Goal: Task Accomplishment & Management: Manage account settings

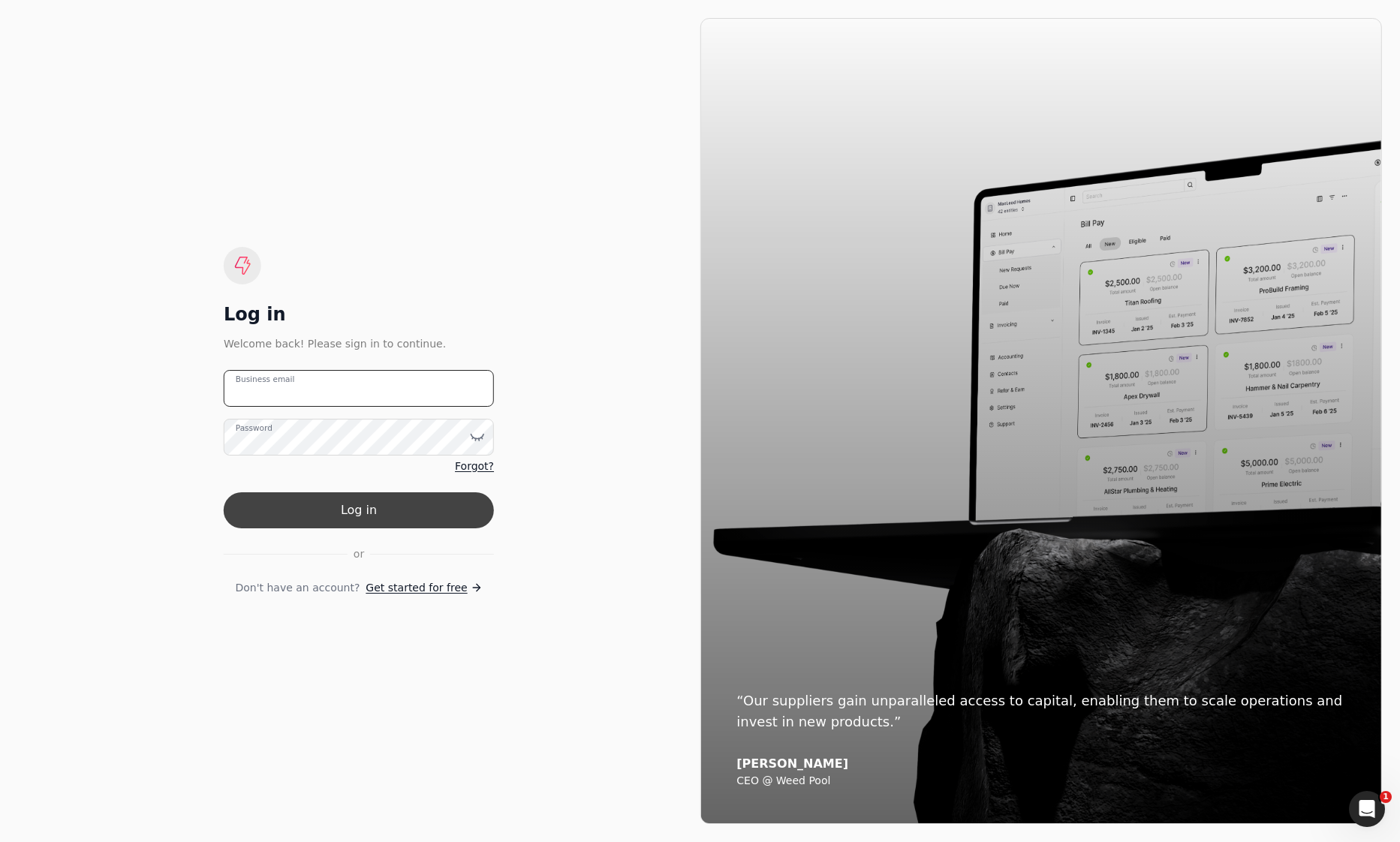
type email "[EMAIL_ADDRESS][DOMAIN_NAME]"
click at [377, 528] on form "[EMAIL_ADDRESS][DOMAIN_NAME] Business email Password Forgot? Log in or Don't ha…" at bounding box center [358, 482] width 270 height 226
click at [378, 519] on button "Log in" at bounding box center [358, 510] width 270 height 36
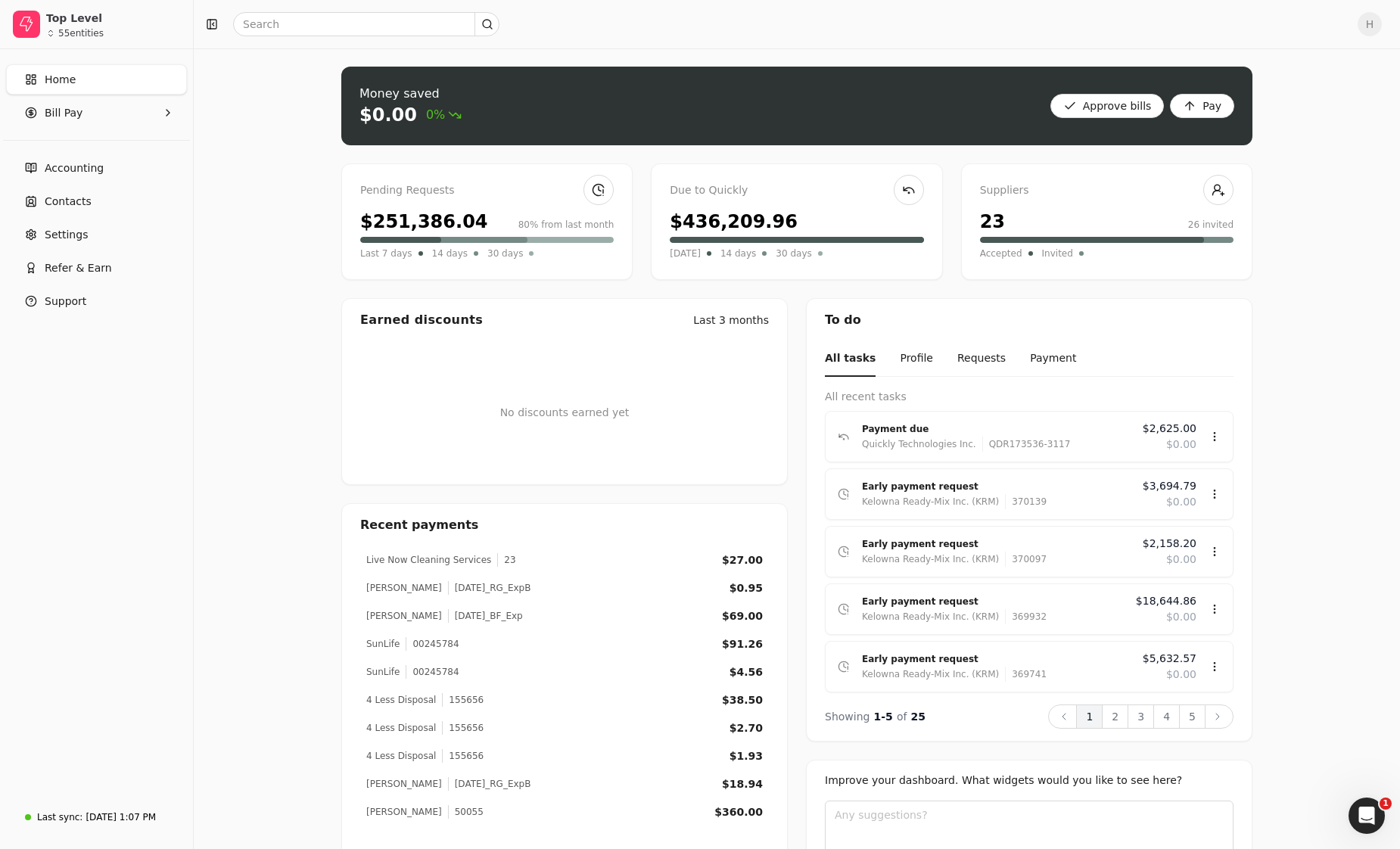
click at [515, 256] on div "Last 7 days 14 days 30 days" at bounding box center [487, 254] width 254 height 15
click at [49, 109] on span "Bill Pay" at bounding box center [63, 113] width 38 height 16
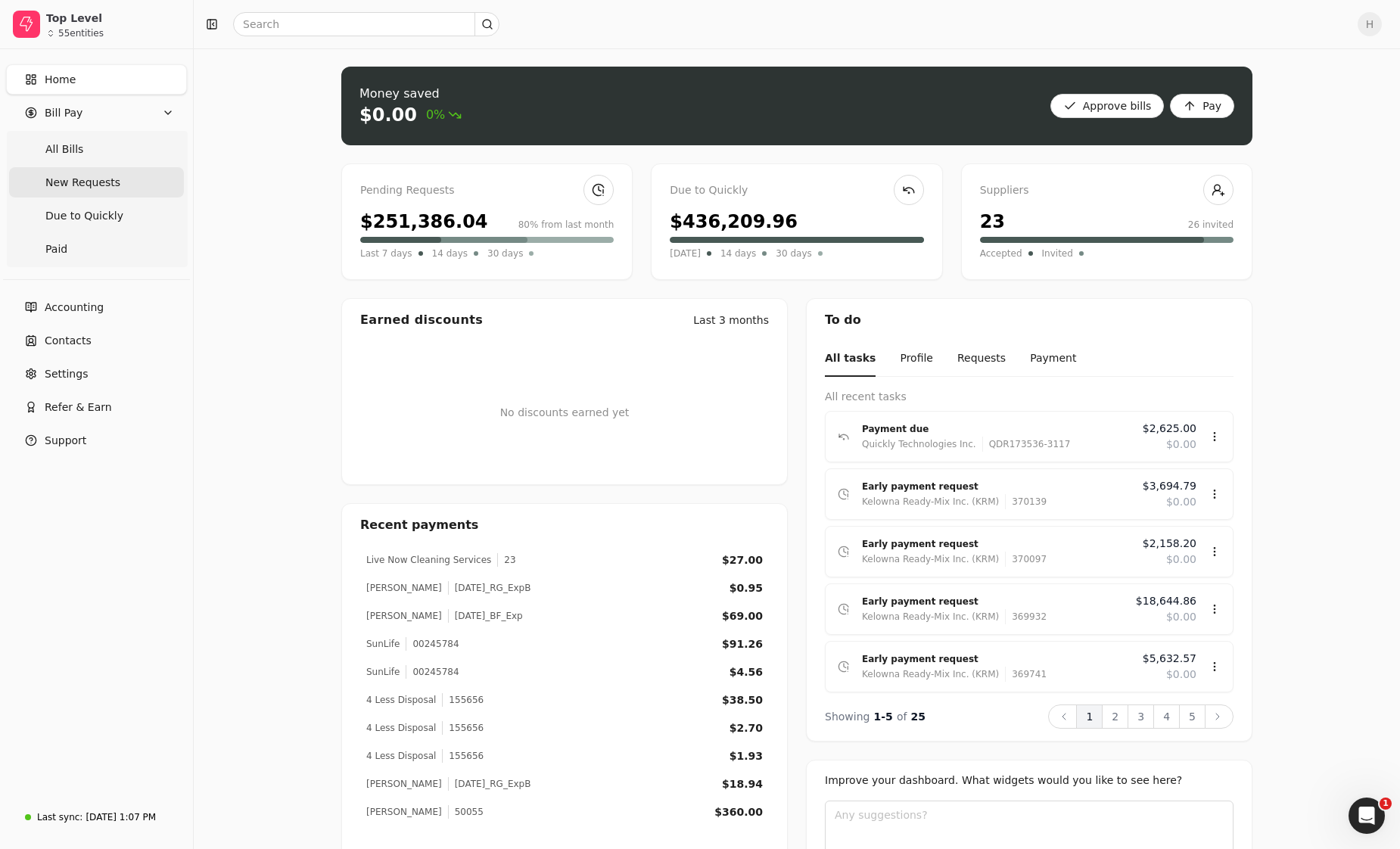
click at [97, 184] on span "New Requests" at bounding box center [83, 183] width 75 height 16
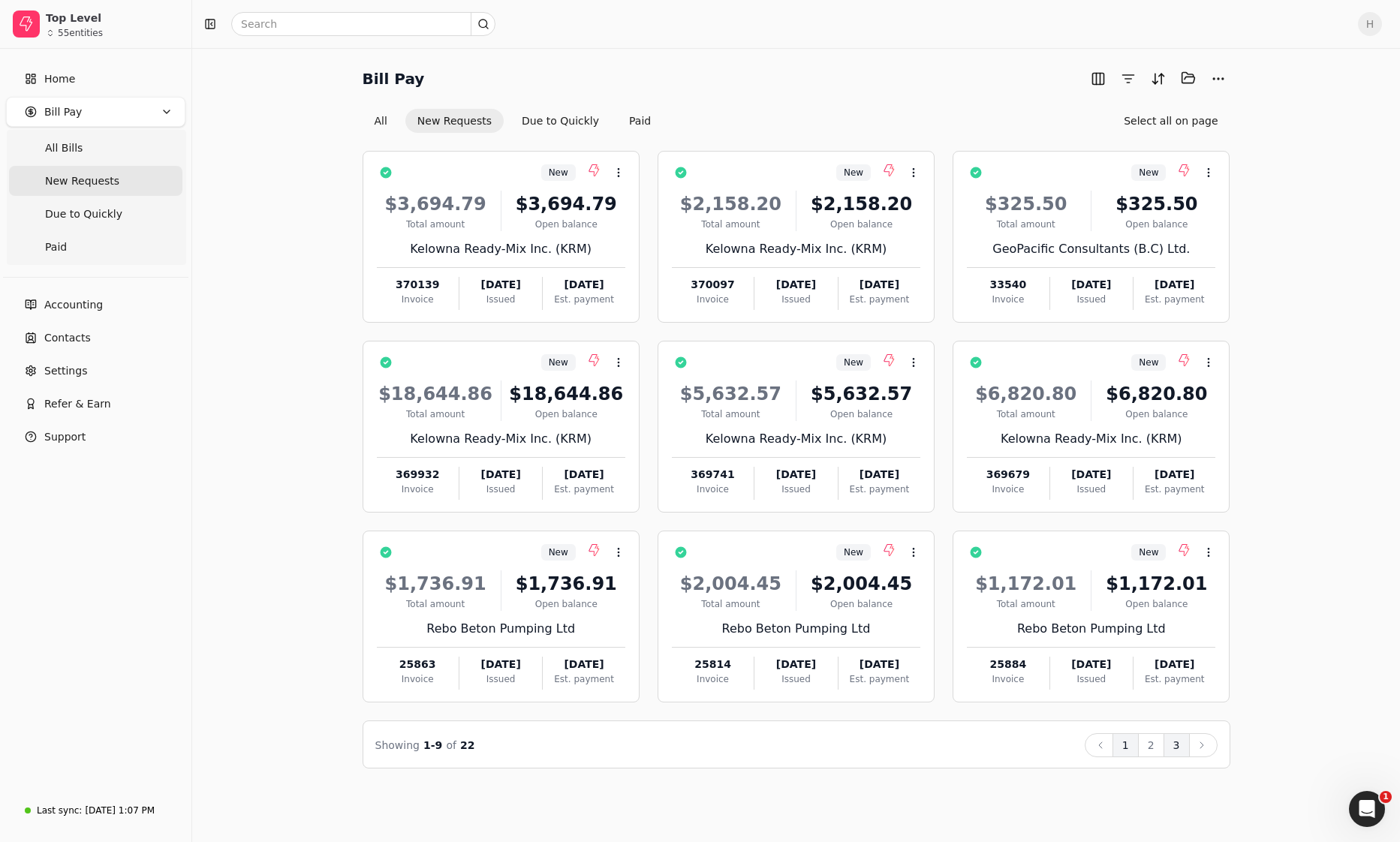
click at [1165, 744] on button "3" at bounding box center [1177, 745] width 27 height 24
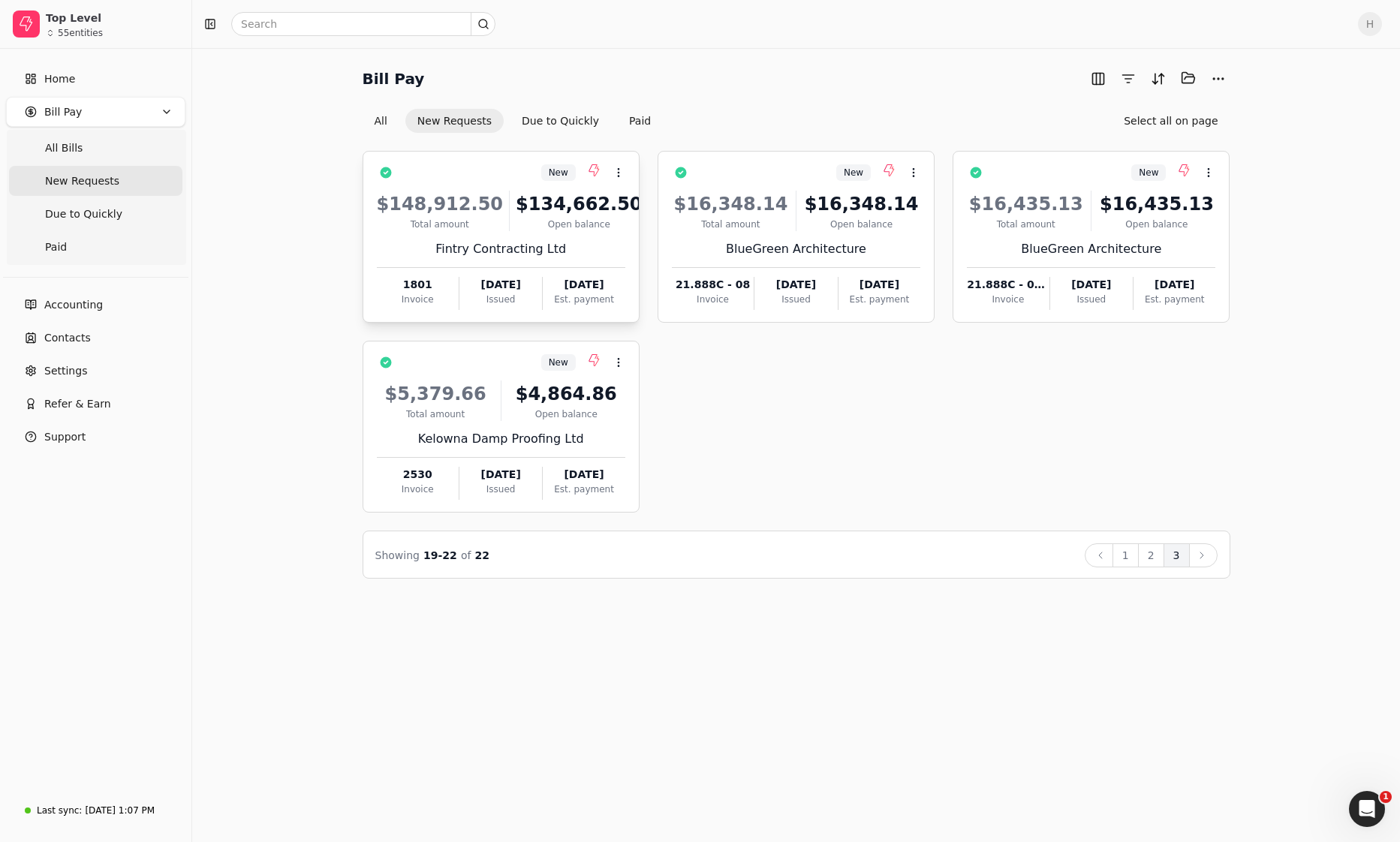
click at [486, 241] on div "Fintry Contracting Ltd" at bounding box center [501, 249] width 248 height 18
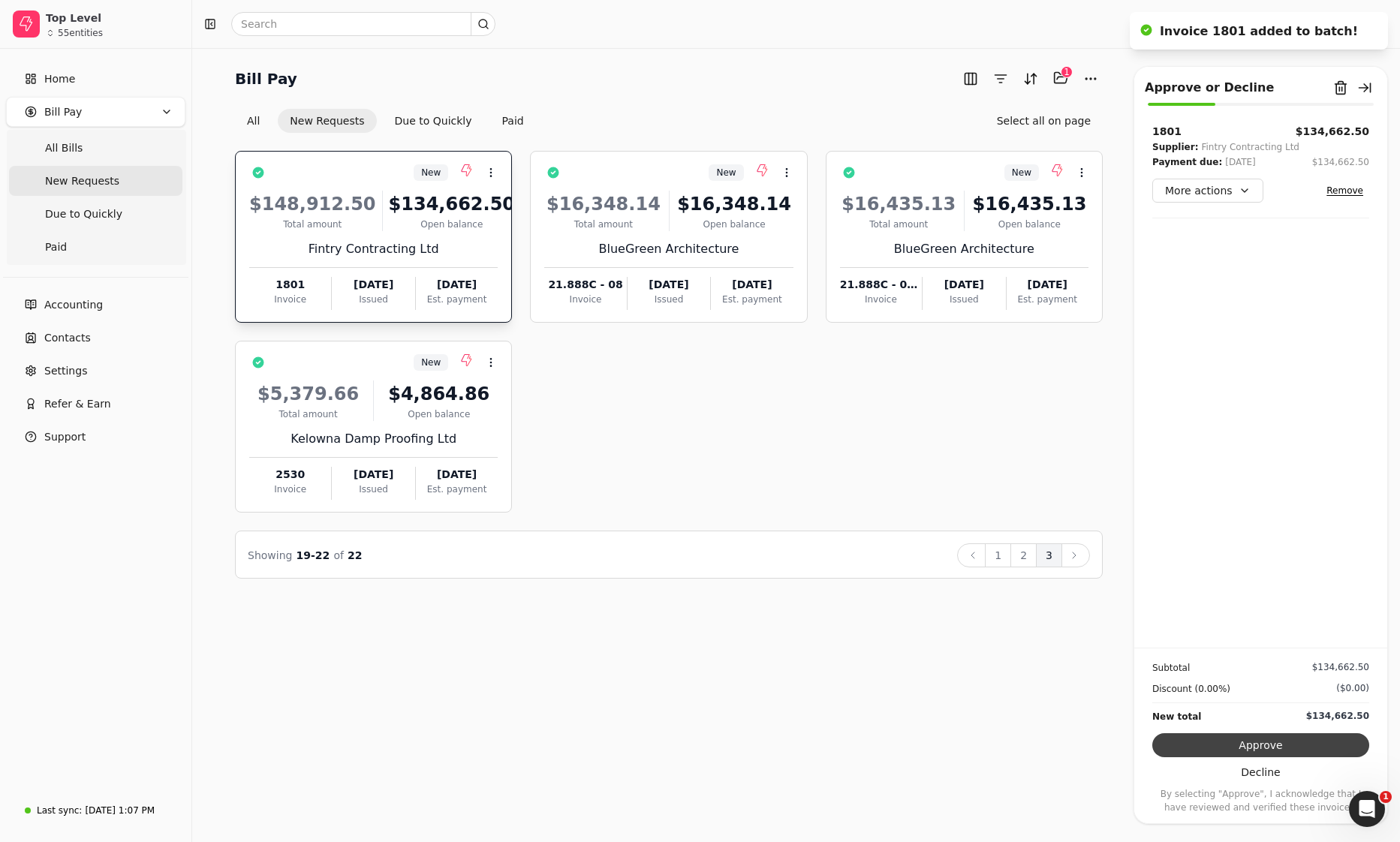
click at [1237, 739] on button "Approve" at bounding box center [1261, 745] width 217 height 24
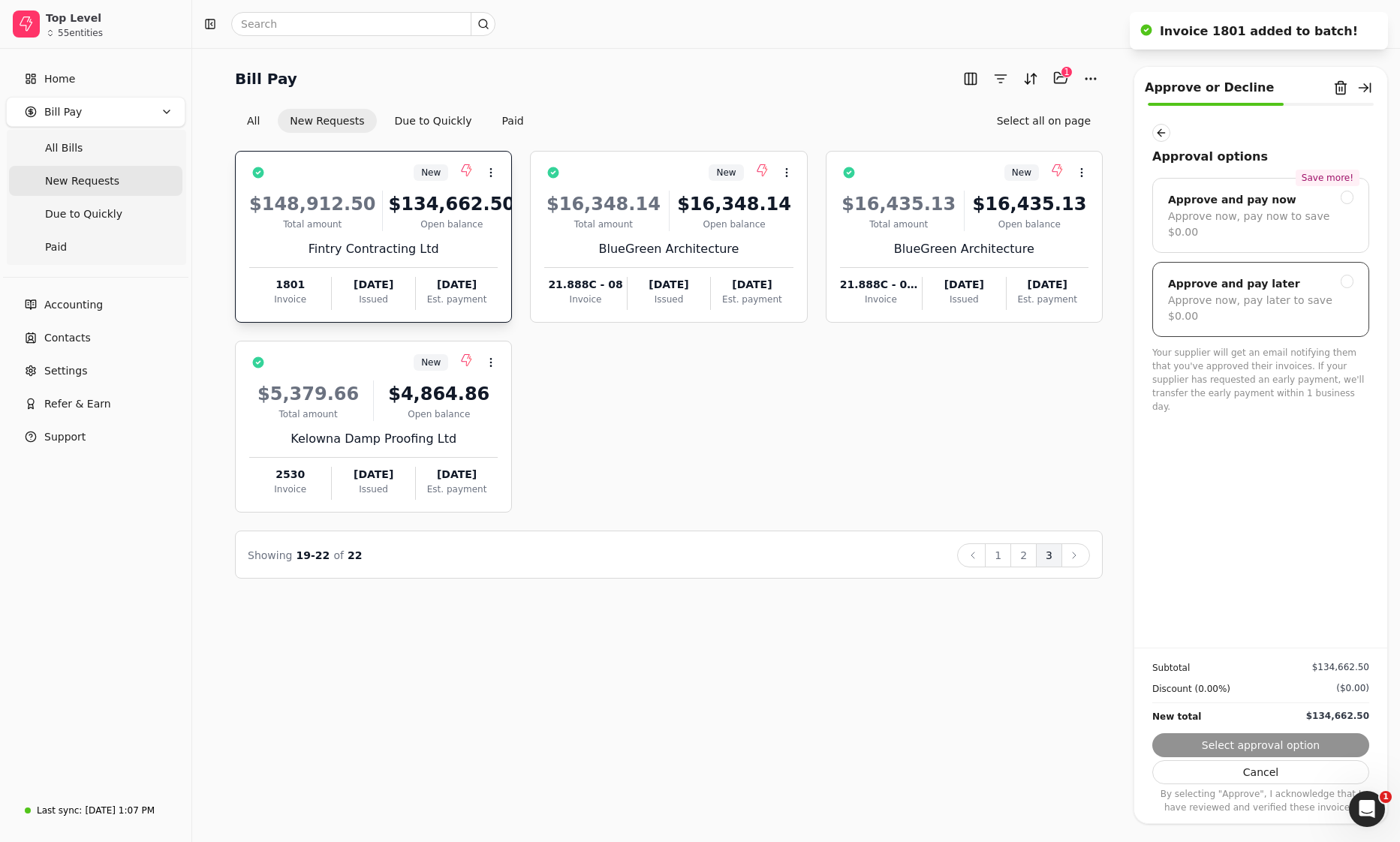
click at [1275, 275] on div "Approve and pay later" at bounding box center [1260, 284] width 186 height 18
click at [1304, 733] on button "Submit approval" at bounding box center [1261, 745] width 217 height 24
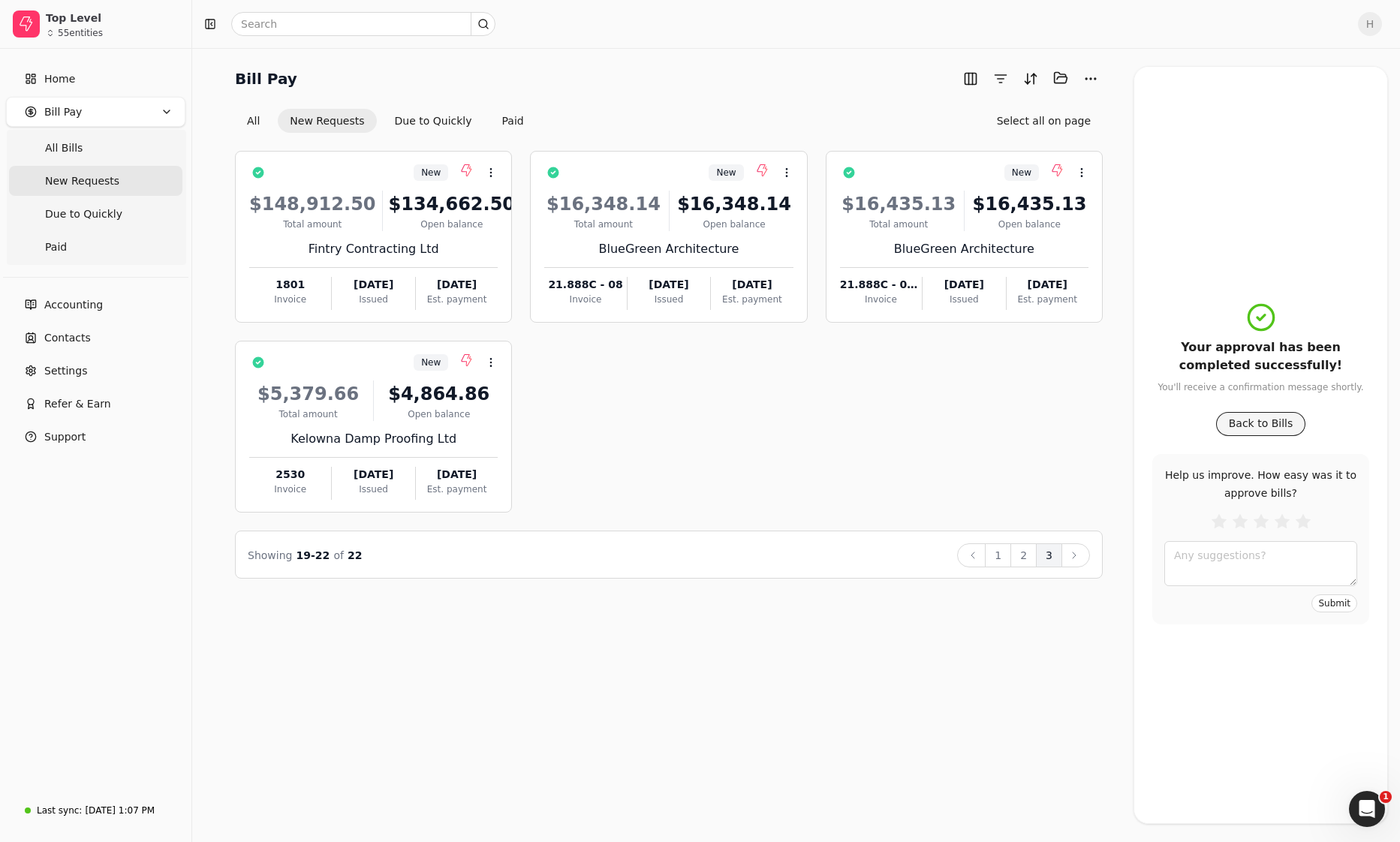
click at [1243, 424] on button "Back to Bills" at bounding box center [1261, 424] width 90 height 24
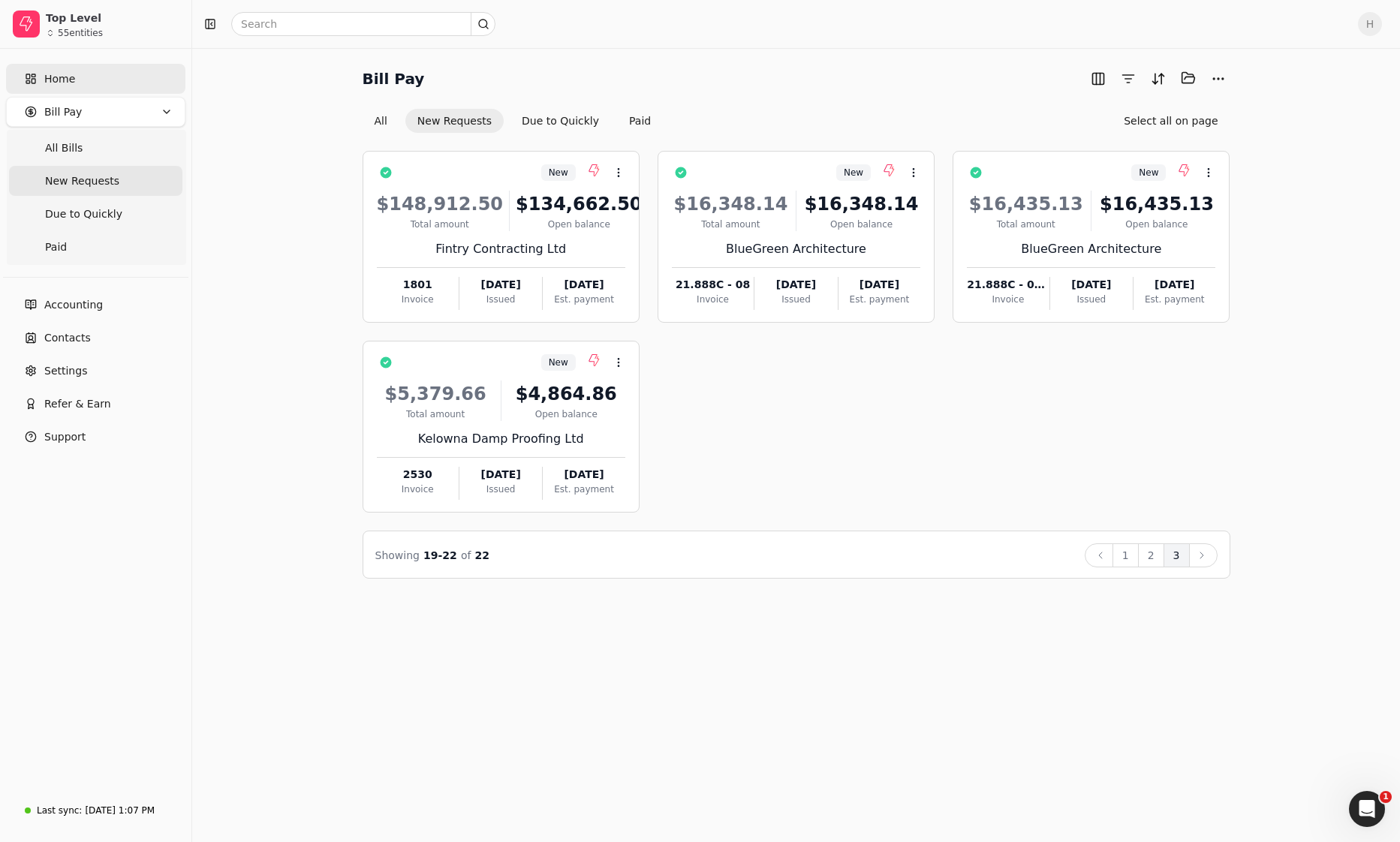
click at [64, 91] on link "Home" at bounding box center [95, 78] width 179 height 30
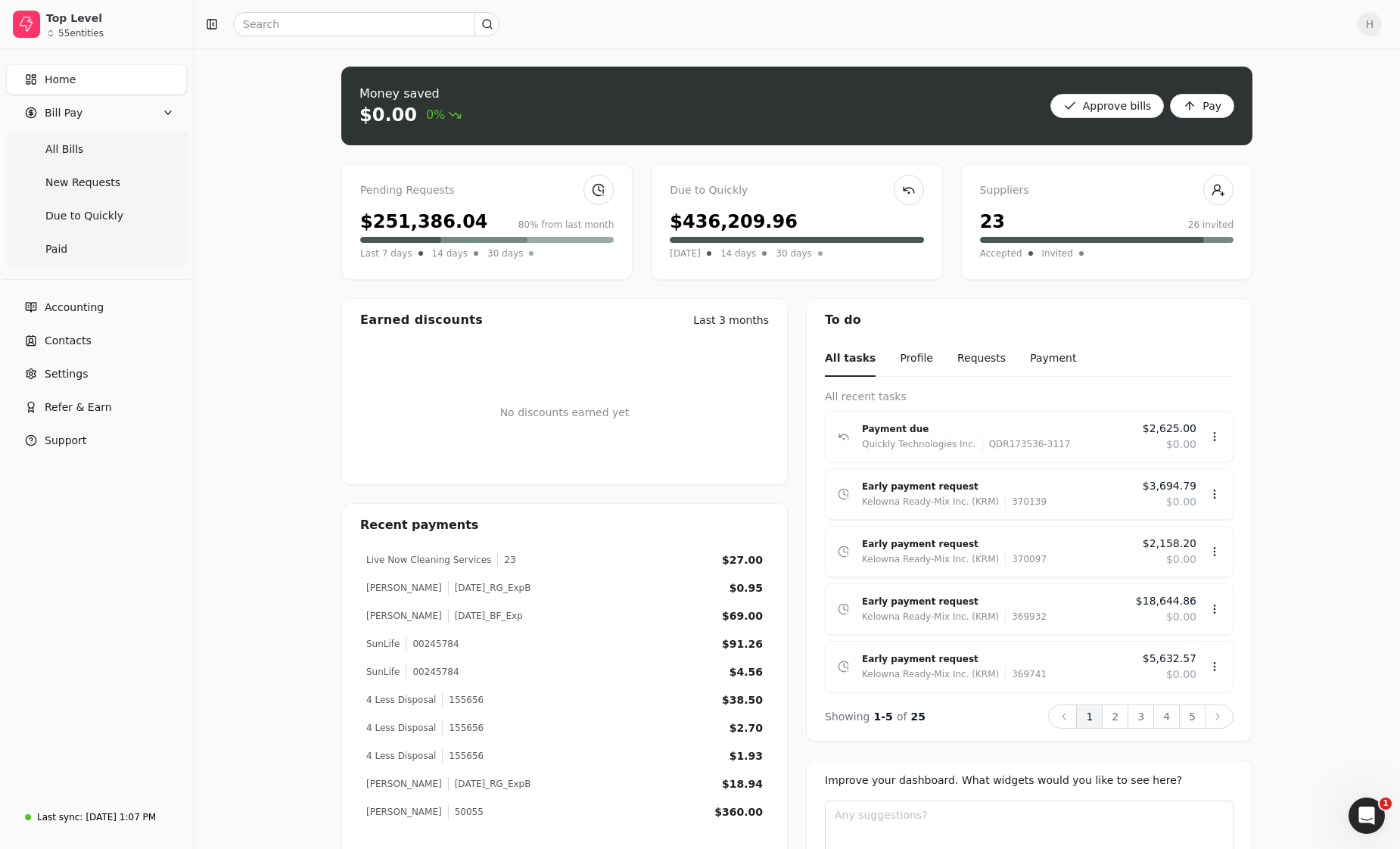
click at [1381, 24] on span "H" at bounding box center [1369, 24] width 24 height 24
click at [1315, 116] on link "Sign Out" at bounding box center [1308, 113] width 164 height 25
